Goal: Task Accomplishment & Management: Manage account settings

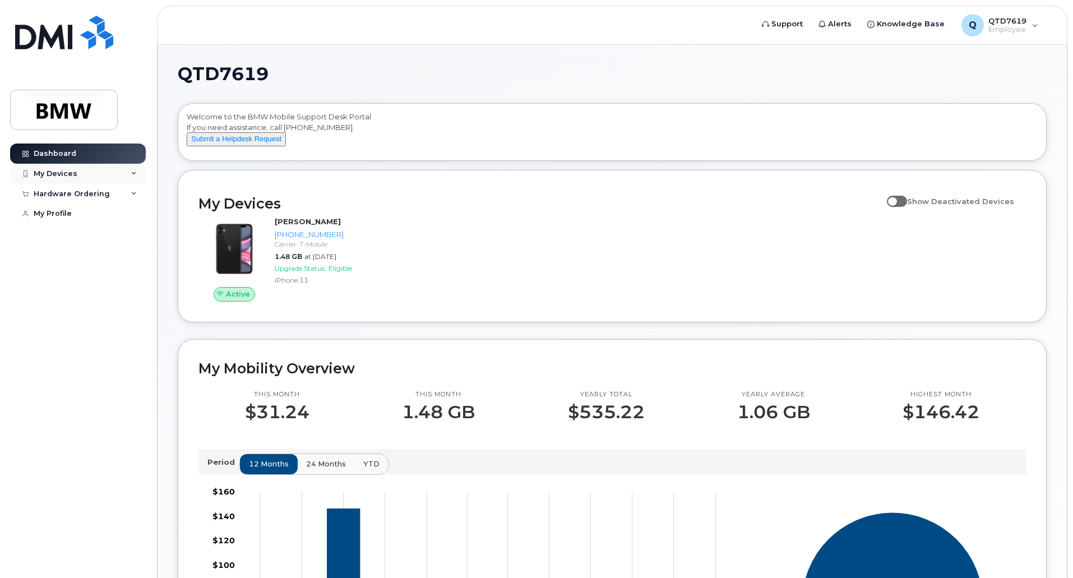
click at [126, 171] on div "My Devices" at bounding box center [78, 174] width 136 height 20
click at [126, 193] on div "Hardware Ordering" at bounding box center [78, 194] width 136 height 20
click at [902, 207] on span at bounding box center [897, 201] width 20 height 11
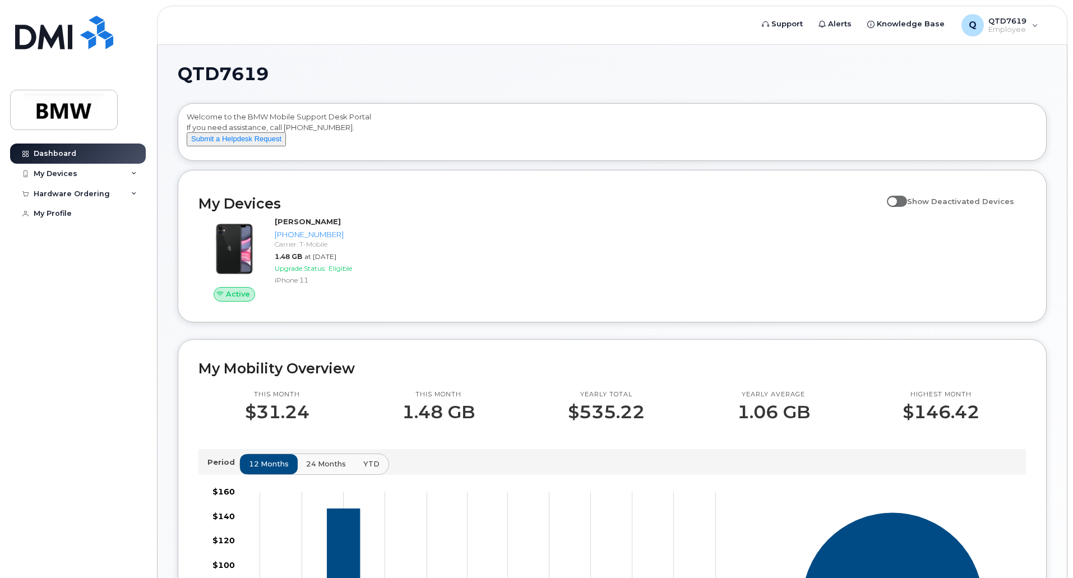
click at [896, 200] on input "Show Deactivated Devices" at bounding box center [891, 195] width 9 height 9
click at [907, 207] on span at bounding box center [897, 201] width 20 height 11
click at [896, 200] on input "Show Deactivated Devices" at bounding box center [891, 195] width 9 height 9
checkbox input "false"
